Goal: Task Accomplishment & Management: Manage account settings

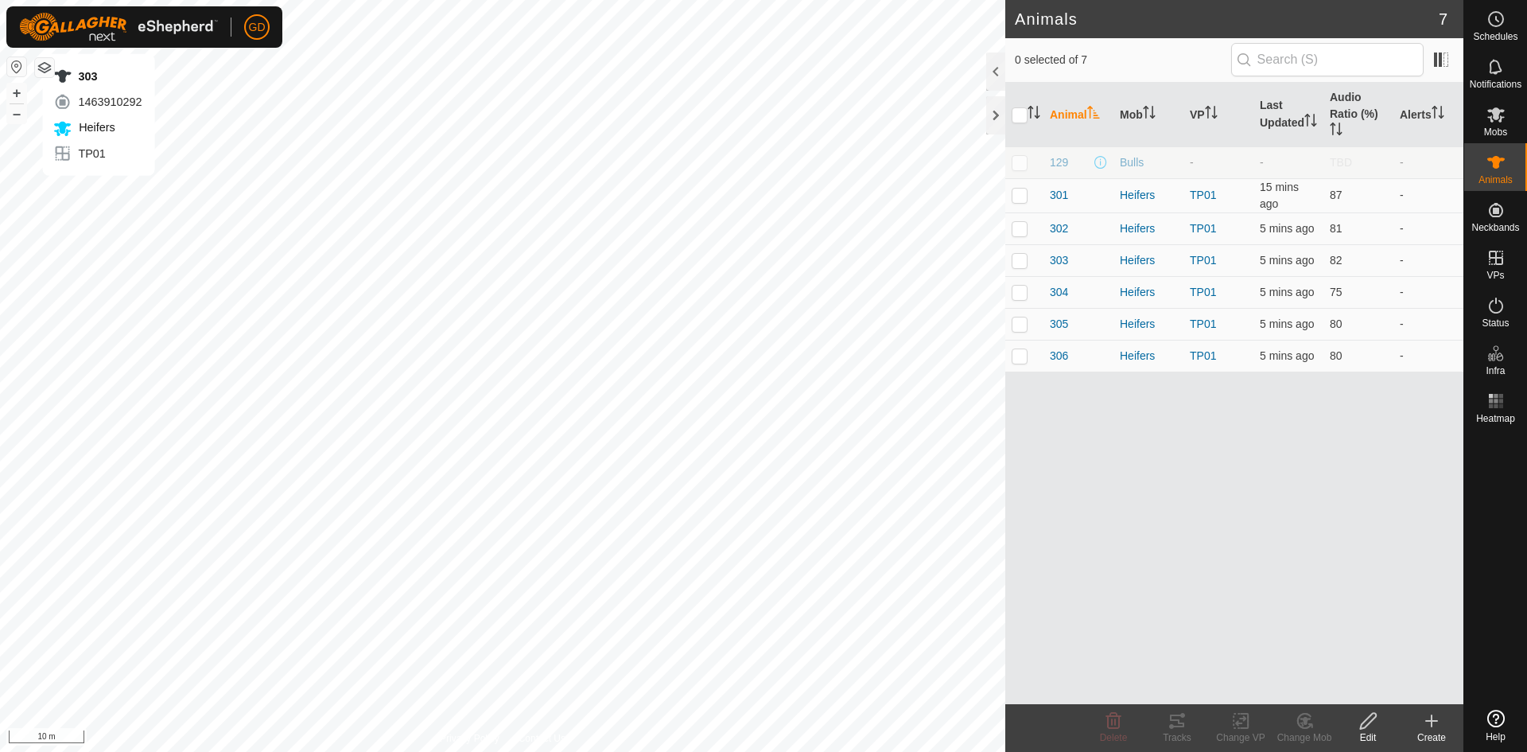
checkbox input "true"
click at [1175, 721] on icon at bounding box center [1177, 720] width 19 height 19
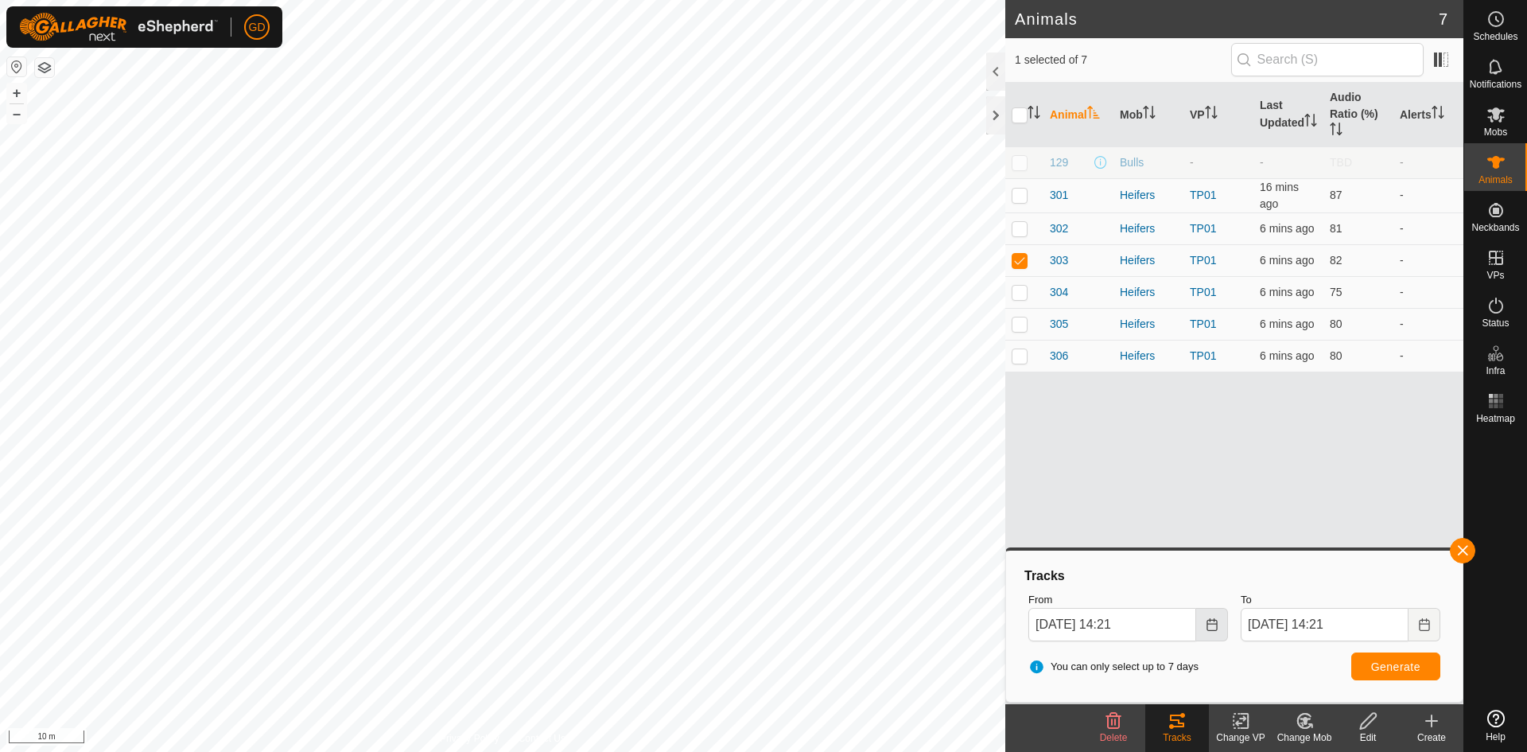
click at [1214, 627] on icon "Choose Date" at bounding box center [1212, 624] width 13 height 13
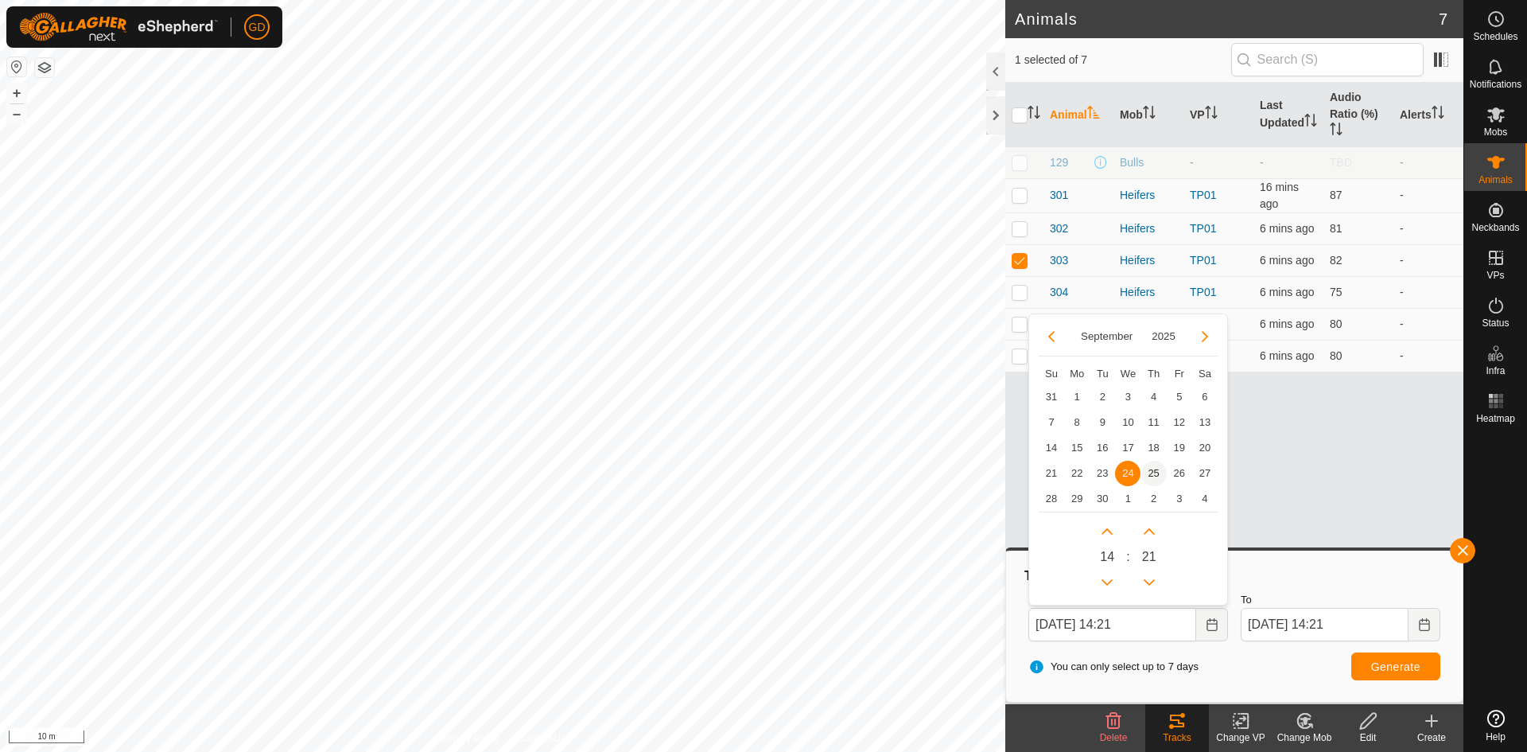
click at [1153, 477] on span "25" at bounding box center [1153, 473] width 25 height 25
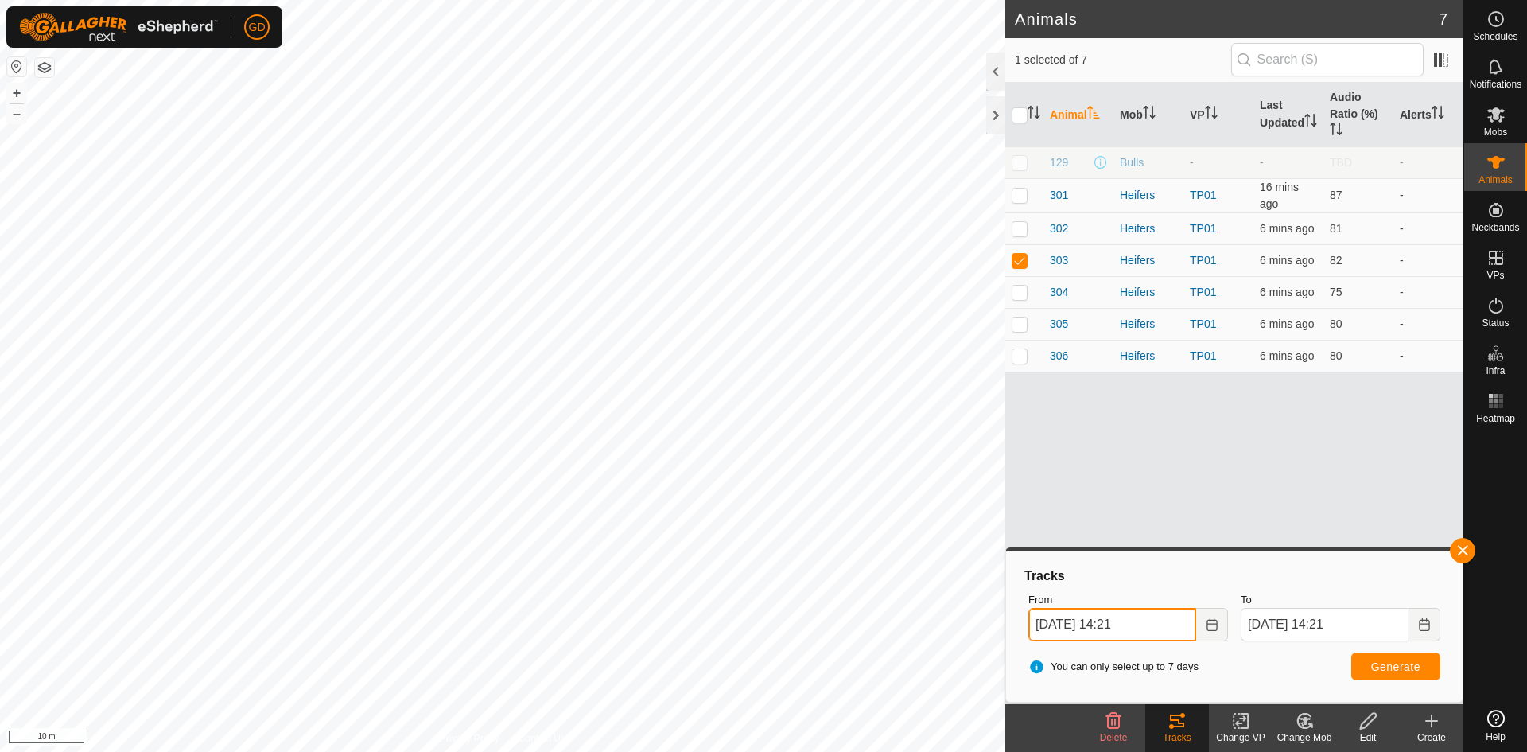
click at [1121, 623] on input "25 Sep, 2025 14:21" at bounding box center [1112, 624] width 168 height 33
type input "25 Sep, 2025 12:21"
click at [1391, 667] on span "Generate" at bounding box center [1395, 666] width 49 height 13
click at [17, 111] on button "–" at bounding box center [16, 113] width 19 height 19
click at [1021, 257] on p-checkbox at bounding box center [1020, 260] width 16 height 13
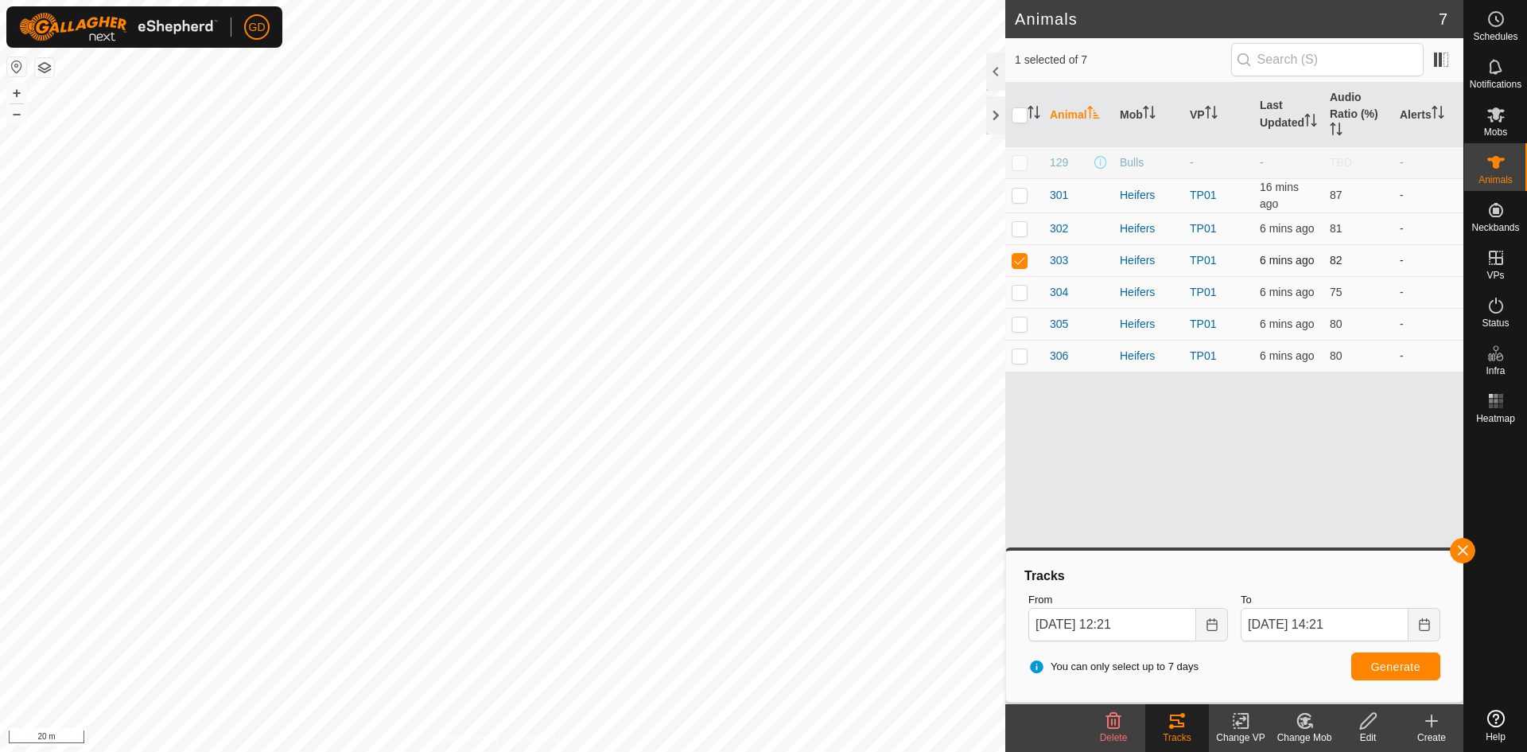
checkbox input "false"
click at [1021, 196] on p-checkbox at bounding box center [1020, 195] width 16 height 13
checkbox input "true"
click at [1398, 667] on span "Generate" at bounding box center [1395, 666] width 49 height 13
click at [1020, 233] on p-checkbox at bounding box center [1020, 228] width 16 height 13
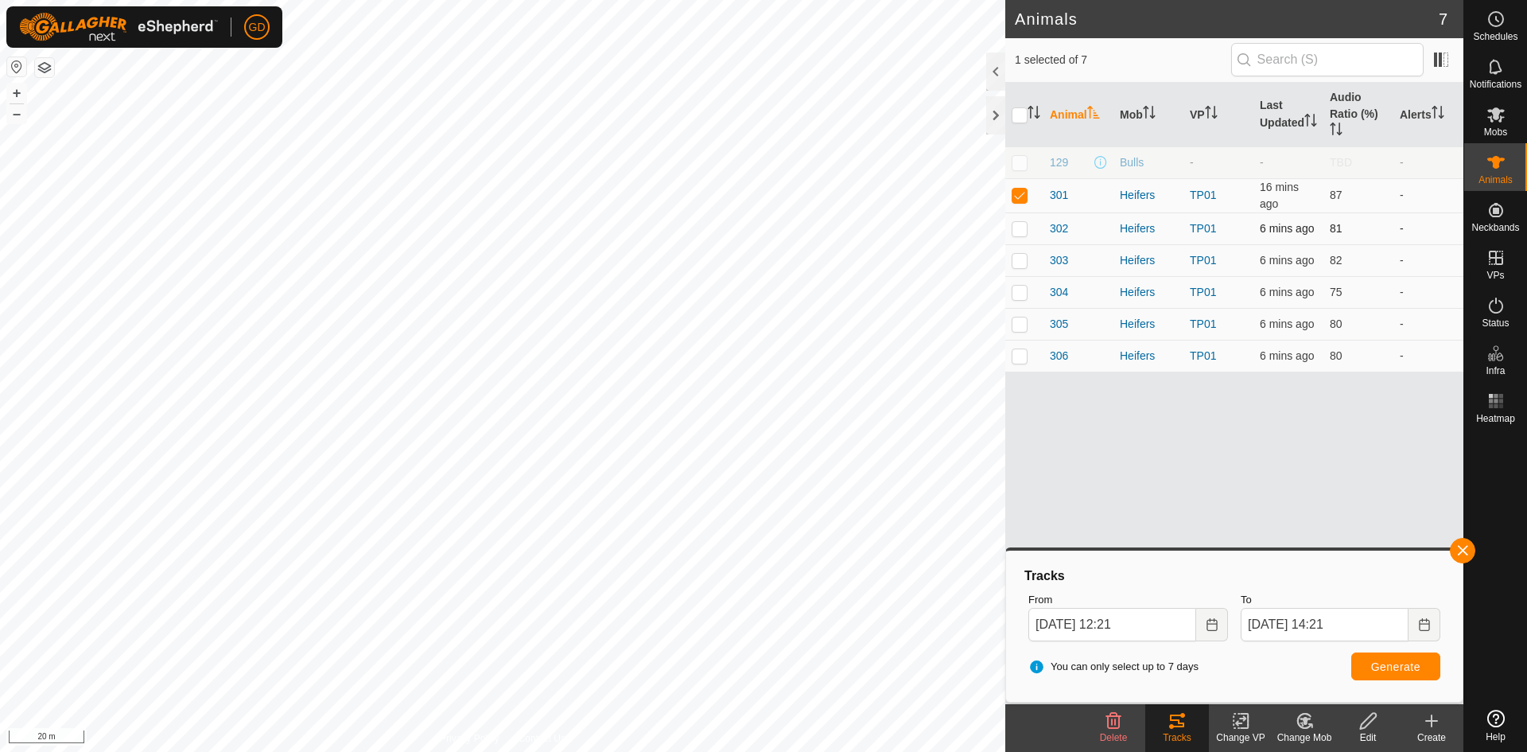
checkbox input "true"
click at [1018, 196] on p-checkbox at bounding box center [1020, 195] width 16 height 13
checkbox input "false"
click at [1390, 663] on span "Generate" at bounding box center [1395, 666] width 49 height 13
click at [1021, 230] on p-checkbox at bounding box center [1020, 228] width 16 height 13
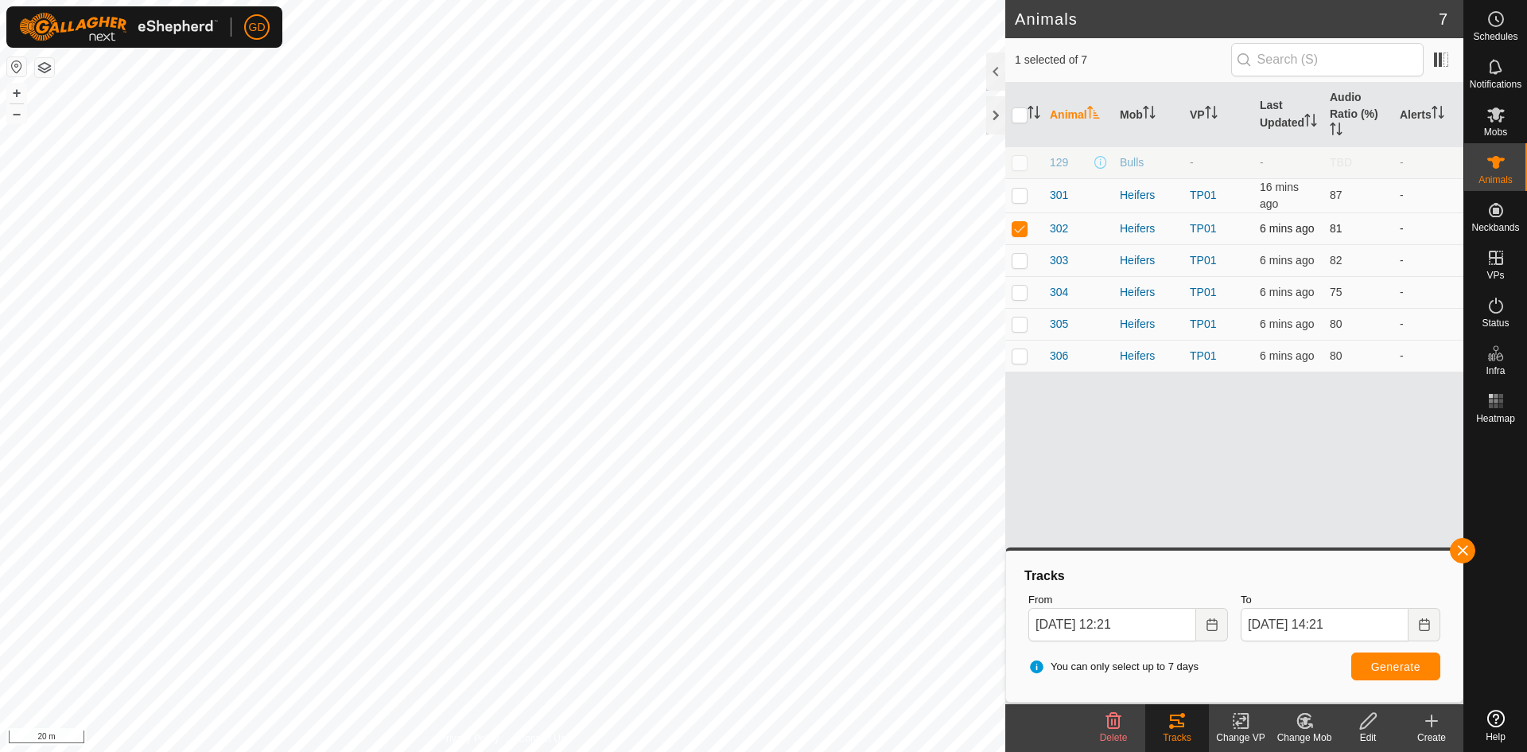
checkbox input "false"
click at [1017, 263] on p-checkbox at bounding box center [1020, 260] width 16 height 13
click at [1383, 663] on span "Generate" at bounding box center [1395, 666] width 49 height 13
click at [1017, 262] on p-checkbox at bounding box center [1020, 260] width 16 height 13
checkbox input "false"
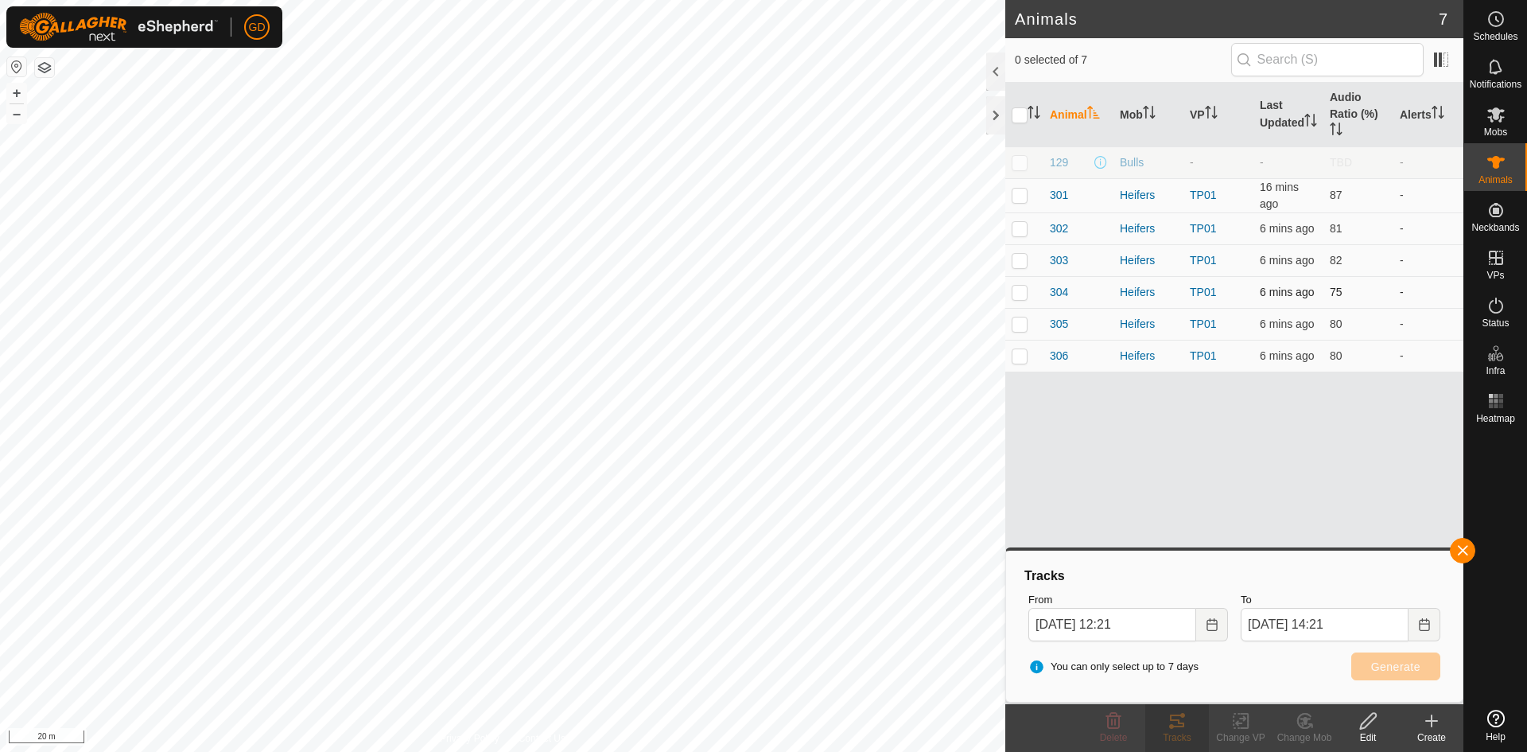
click at [1023, 293] on p-checkbox at bounding box center [1020, 292] width 16 height 13
click at [1382, 667] on span "Generate" at bounding box center [1395, 666] width 49 height 13
click at [17, 91] on button "+" at bounding box center [16, 93] width 19 height 19
click at [1021, 297] on p-checkbox at bounding box center [1020, 292] width 16 height 13
checkbox input "false"
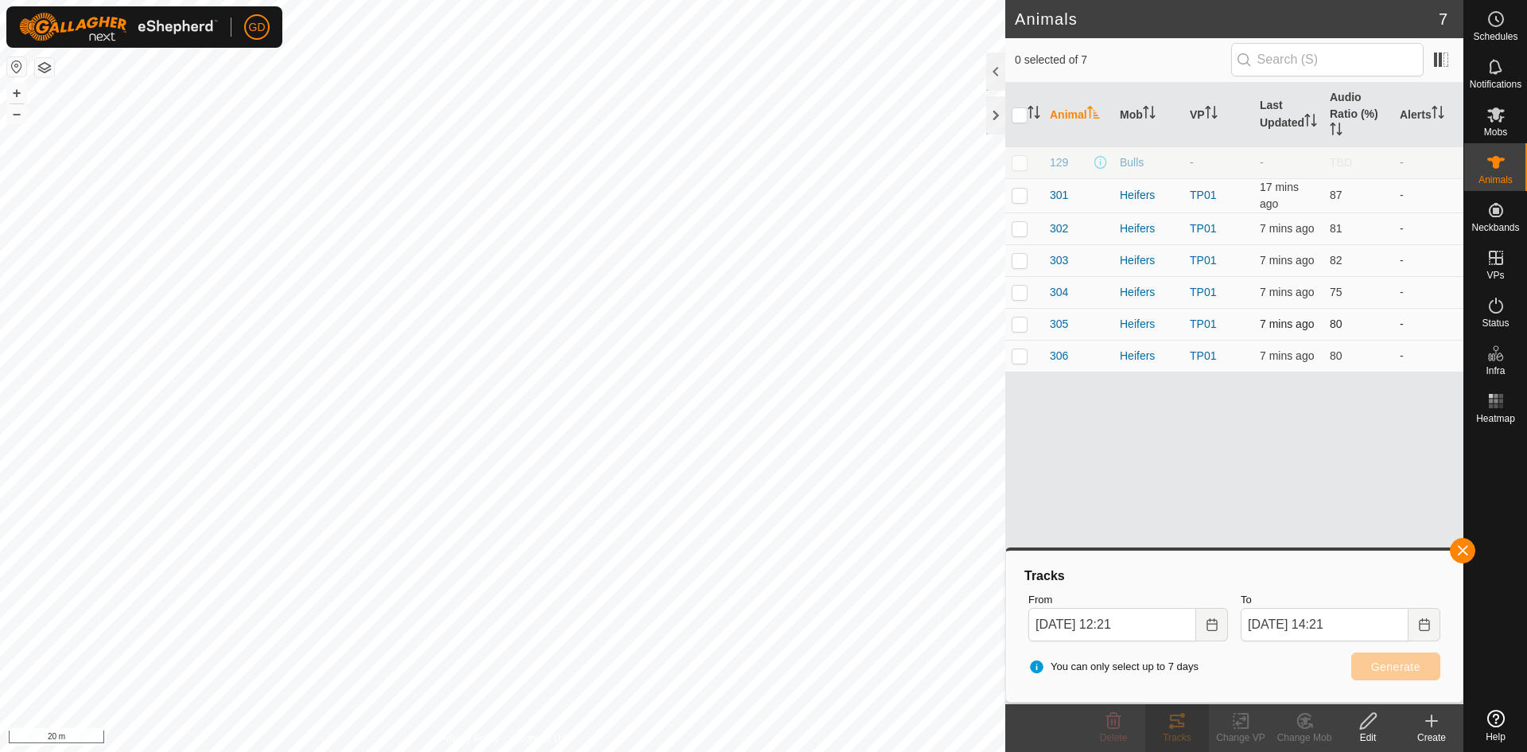
click at [1019, 326] on p-checkbox at bounding box center [1020, 323] width 16 height 13
click at [1393, 664] on span "Generate" at bounding box center [1395, 666] width 49 height 13
click at [1020, 329] on p-checkbox at bounding box center [1020, 323] width 16 height 13
checkbox input "false"
click at [1019, 363] on td at bounding box center [1024, 356] width 38 height 32
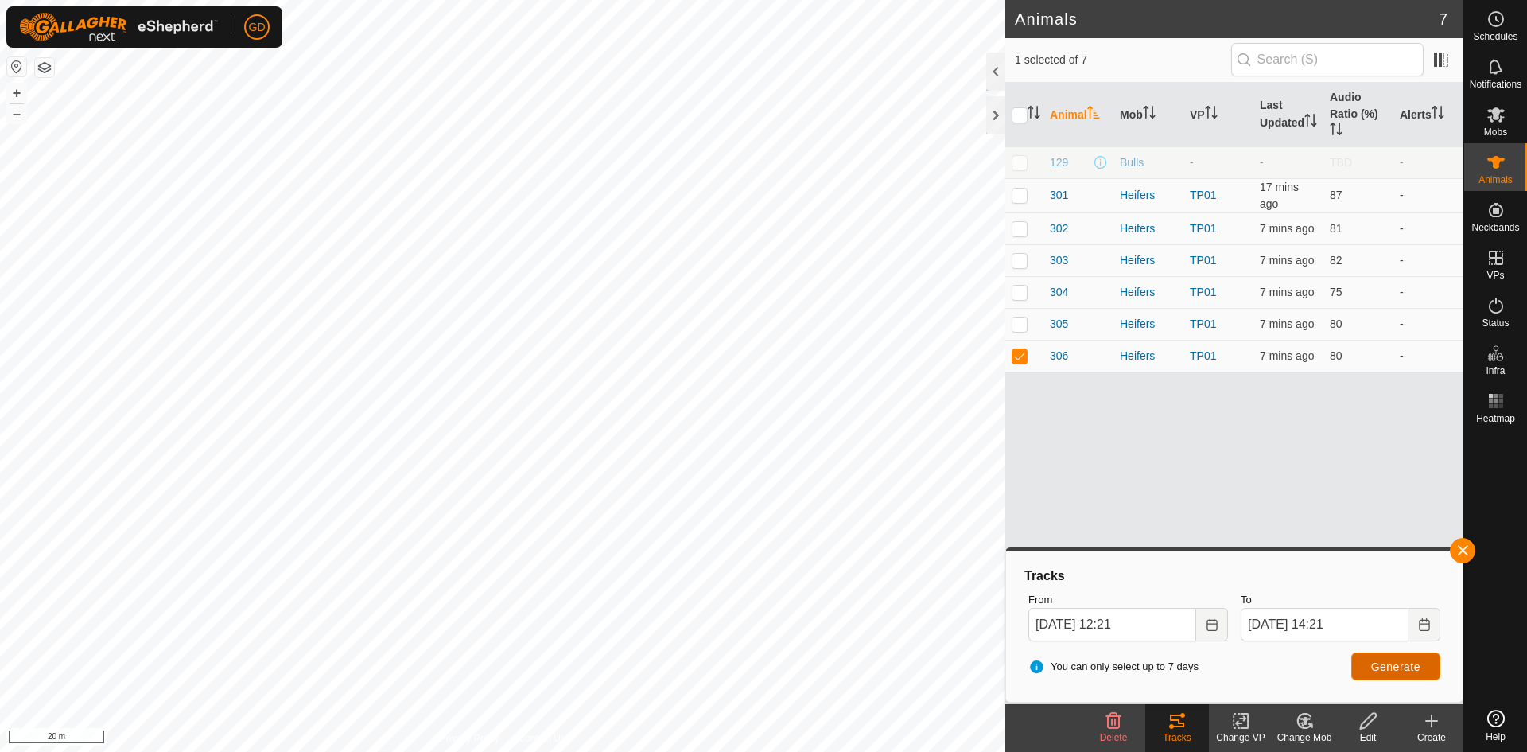
click at [1390, 662] on span "Generate" at bounding box center [1395, 666] width 49 height 13
click at [1021, 358] on p-checkbox at bounding box center [1020, 355] width 16 height 13
checkbox input "false"
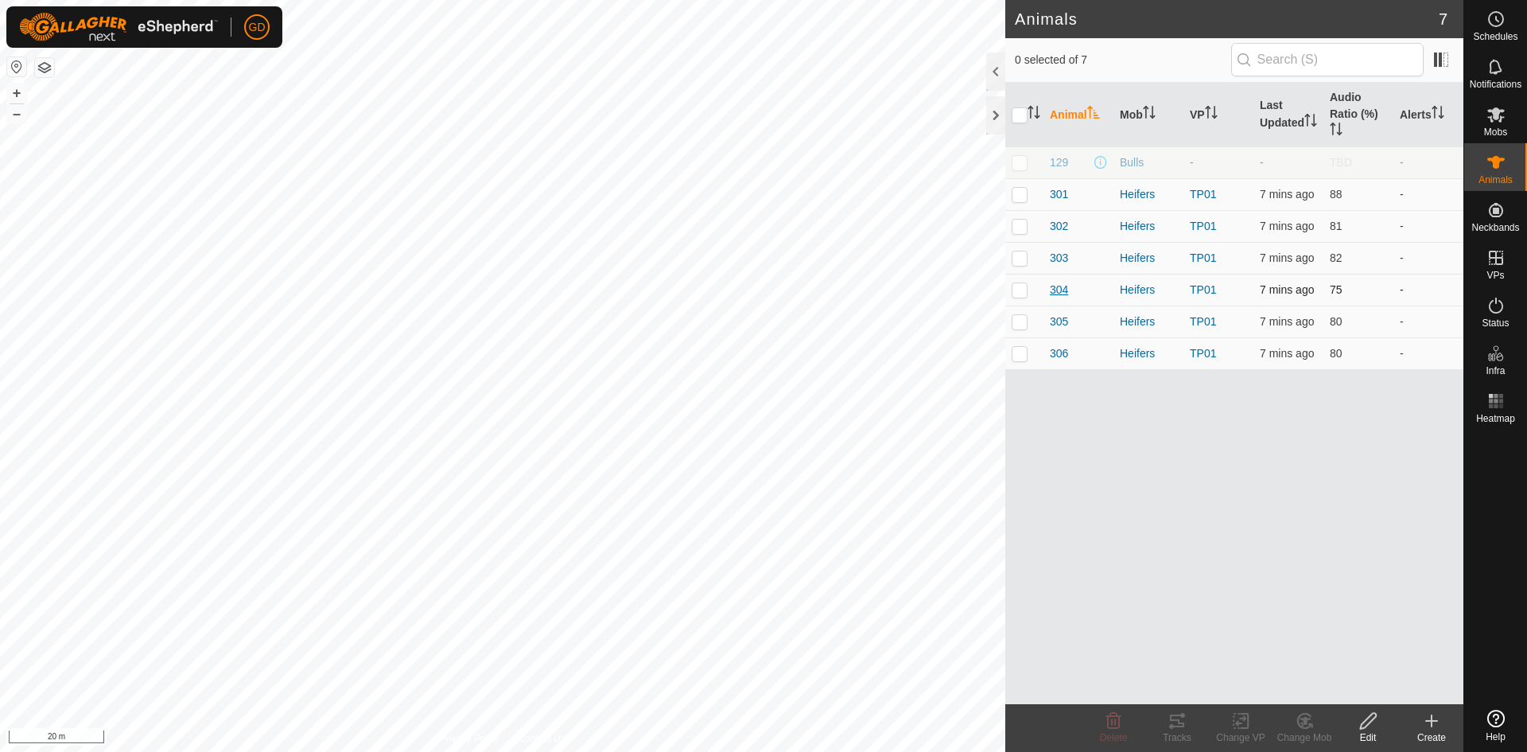
click at [1063, 283] on span "304" at bounding box center [1059, 290] width 18 height 17
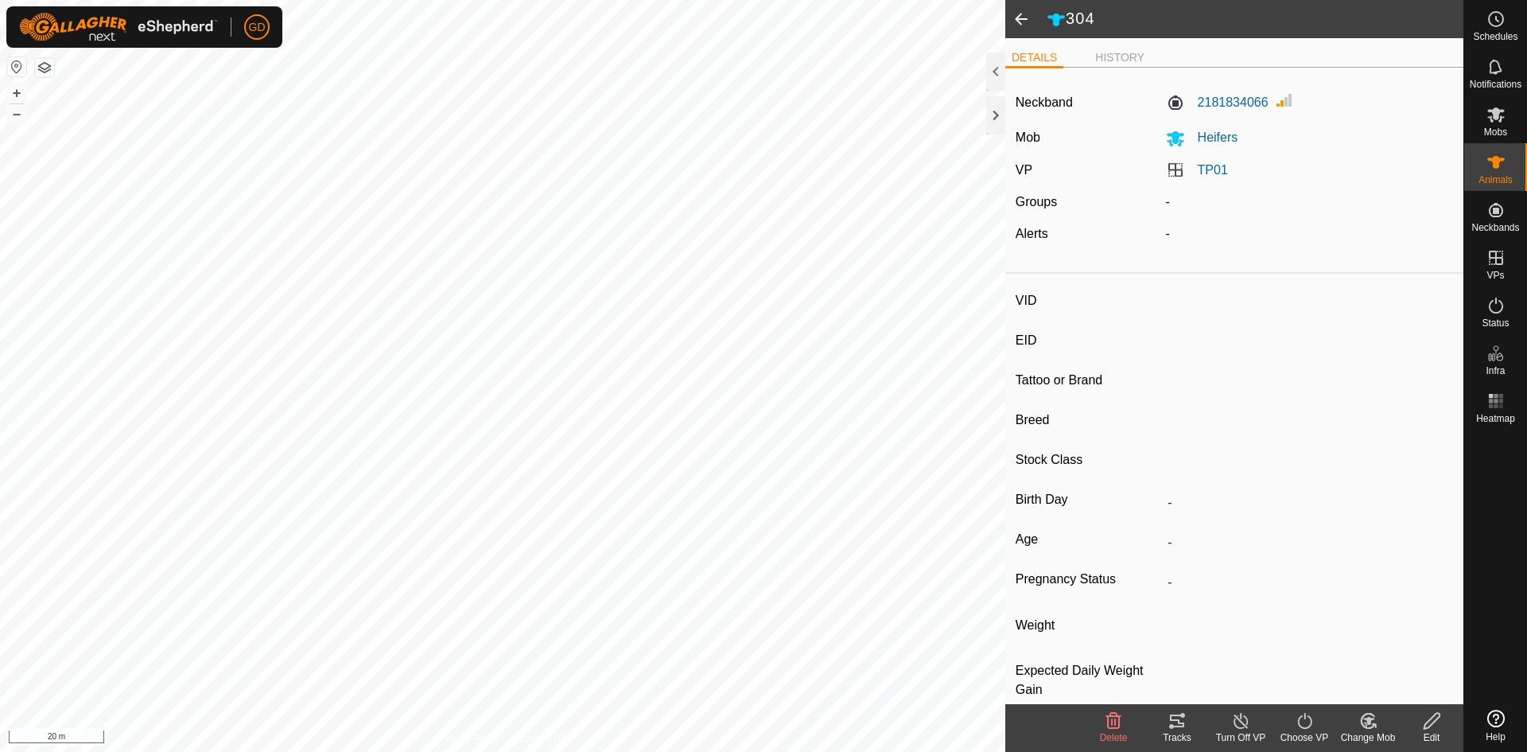
type input "304"
type input "982123826118446"
type input "-"
type input "Droughtmaster"
type input "-"
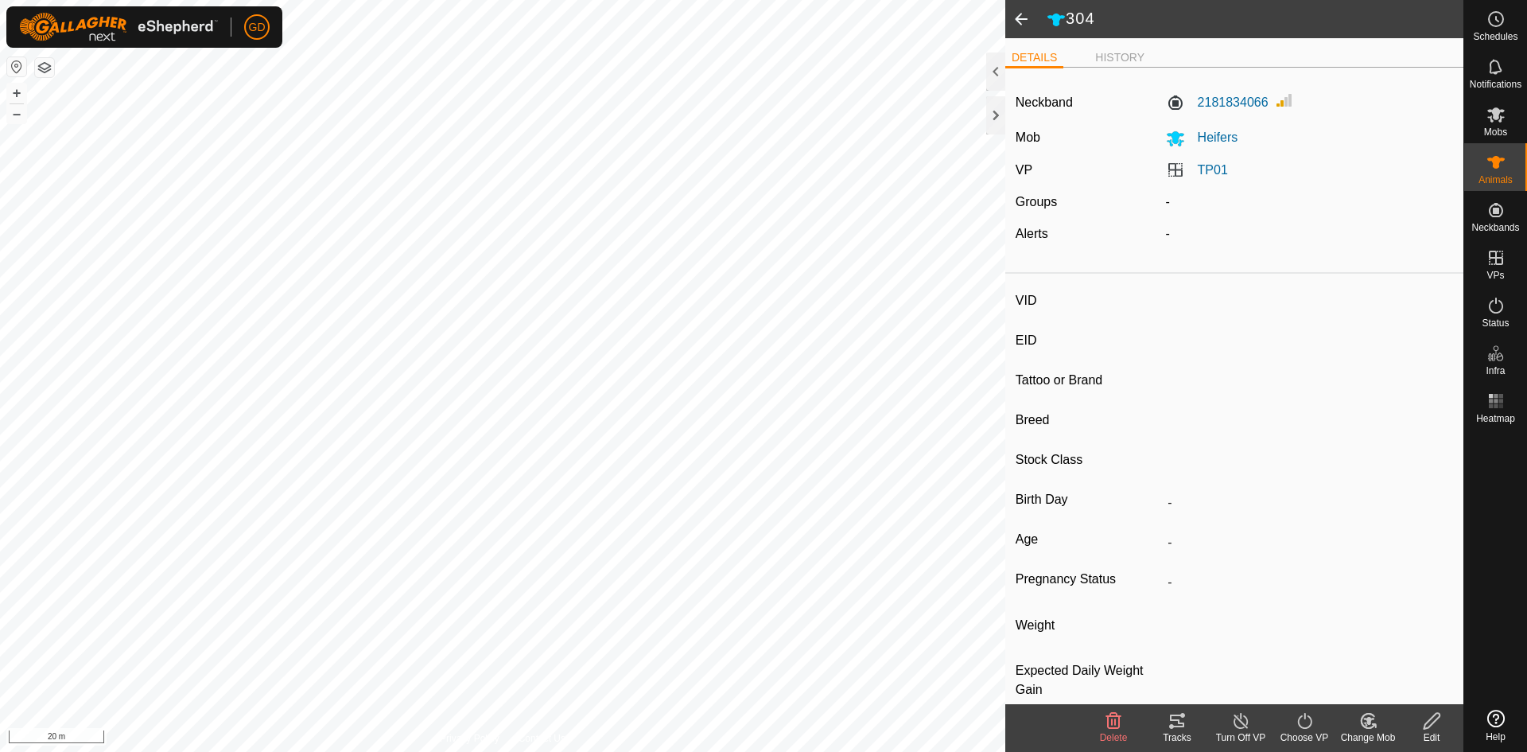
type input "-"
click at [1177, 728] on icon at bounding box center [1177, 720] width 19 height 19
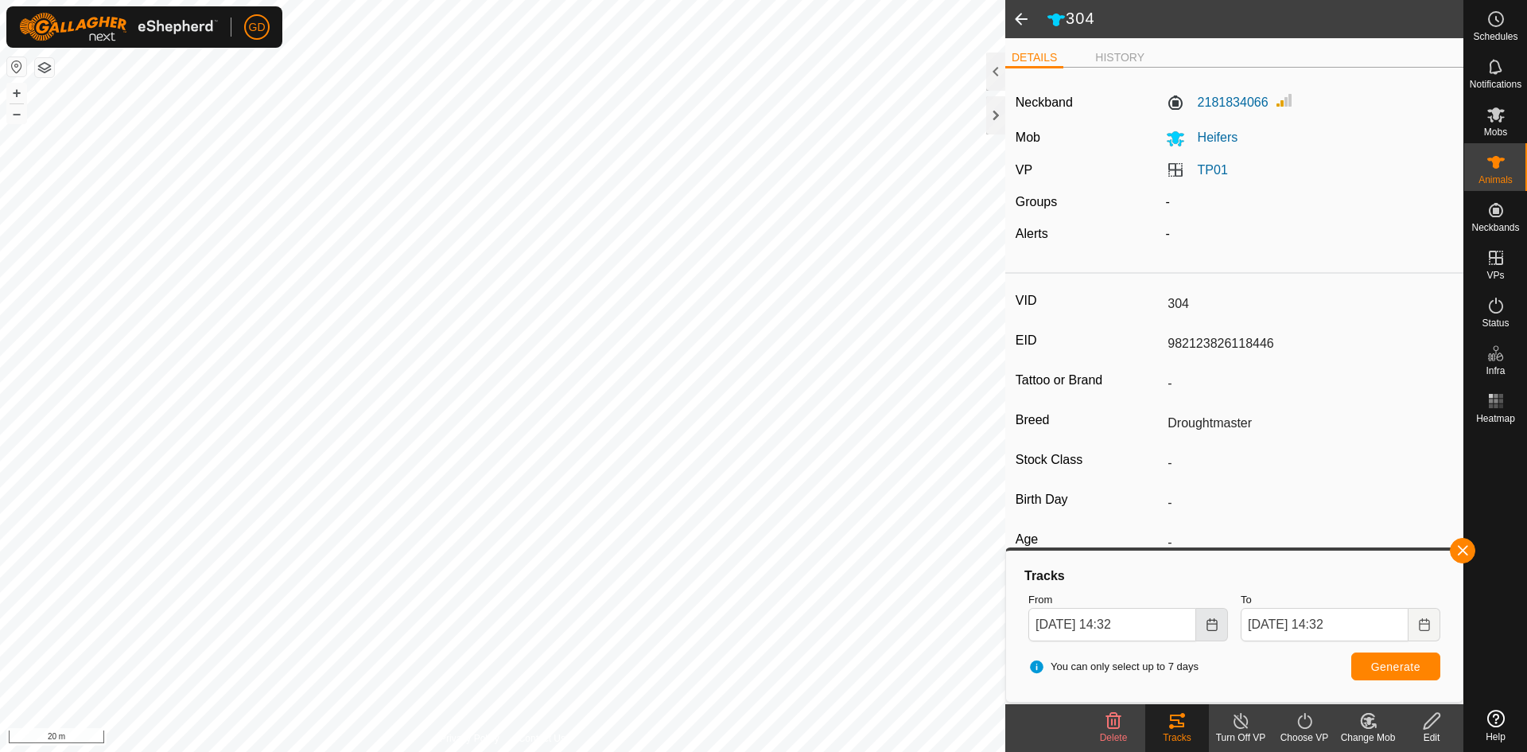
click at [1213, 620] on icon "Choose Date" at bounding box center [1212, 624] width 10 height 13
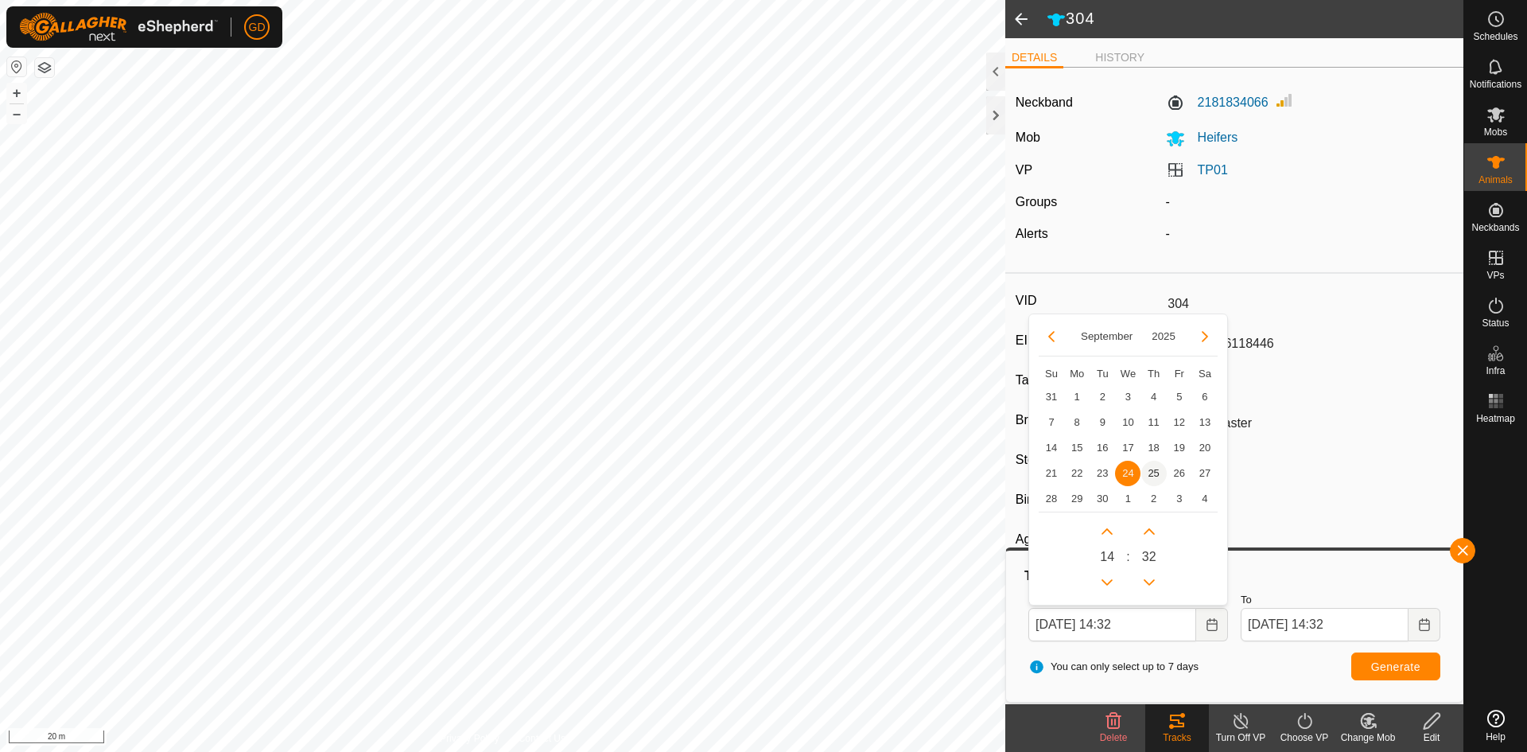
click at [1150, 472] on span "25" at bounding box center [1153, 473] width 25 height 25
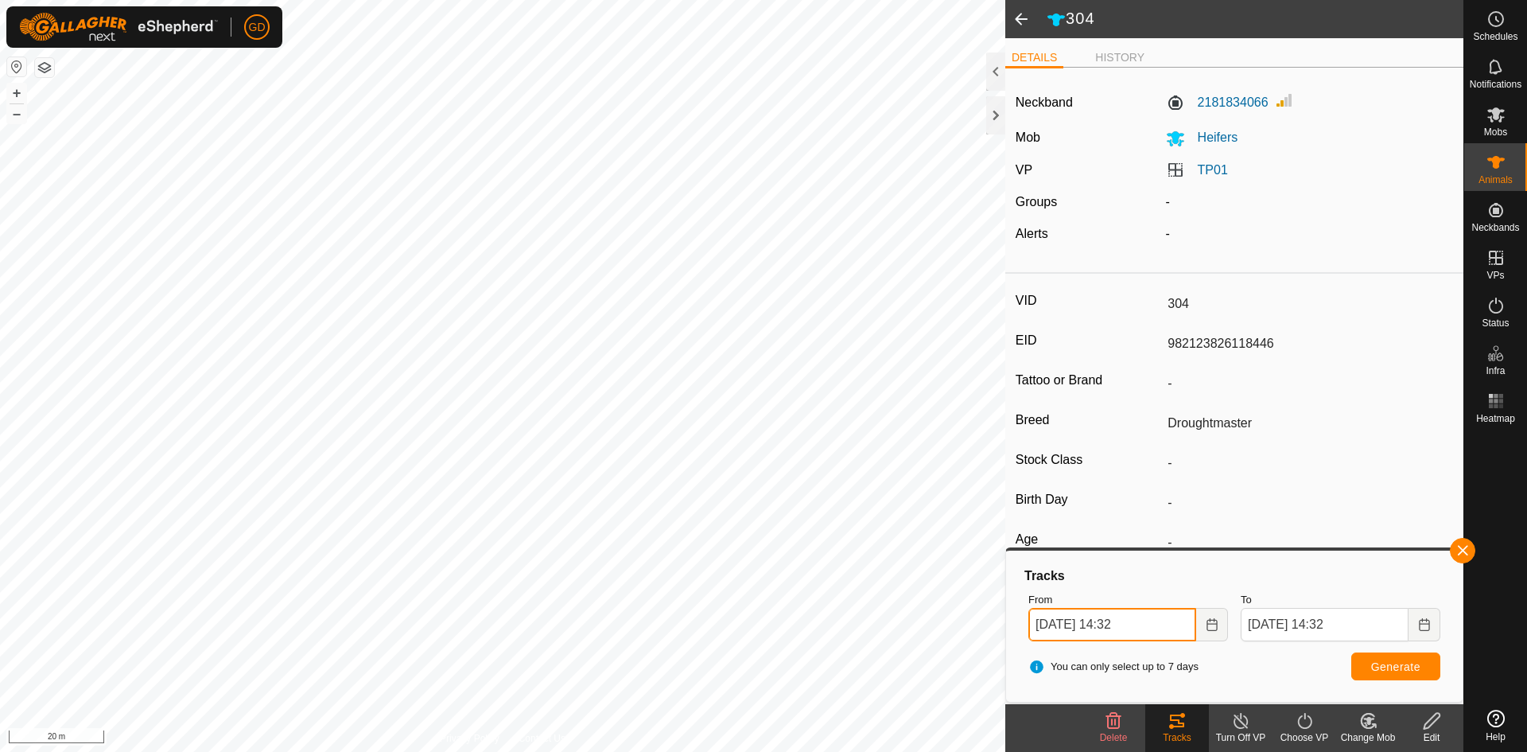
click at [1125, 622] on input "[DATE] 14:32" at bounding box center [1112, 624] width 168 height 33
type input "[DATE] 12:32"
click at [1392, 667] on span "Generate" at bounding box center [1395, 666] width 49 height 13
